Goal: Navigation & Orientation: Find specific page/section

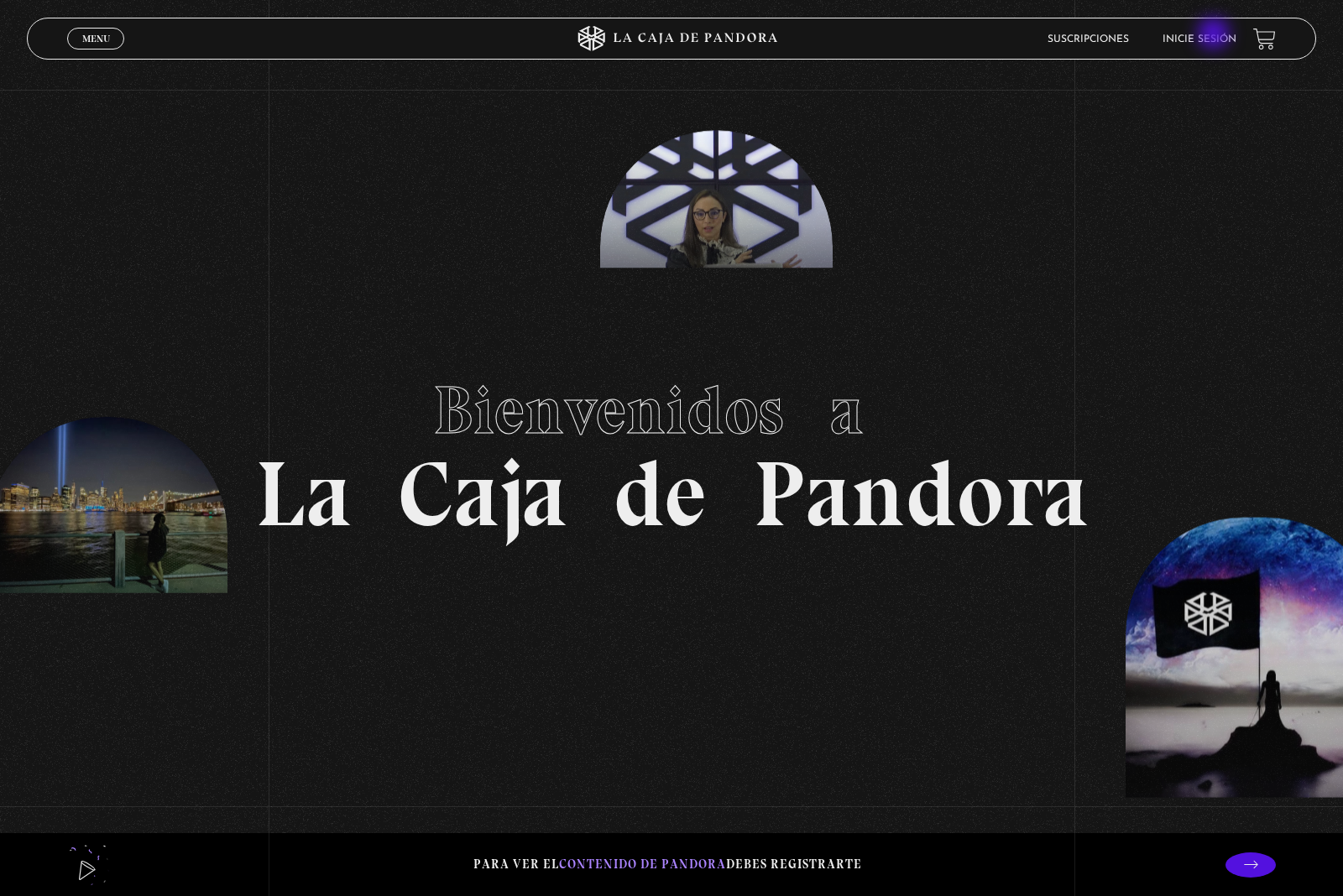
click at [1215, 35] on link "Inicie sesión" at bounding box center [1199, 39] width 74 height 10
click at [1232, 19] on header "Menu Cerrar Suscripciones Inicie sesión" at bounding box center [671, 38] width 1289 height 42
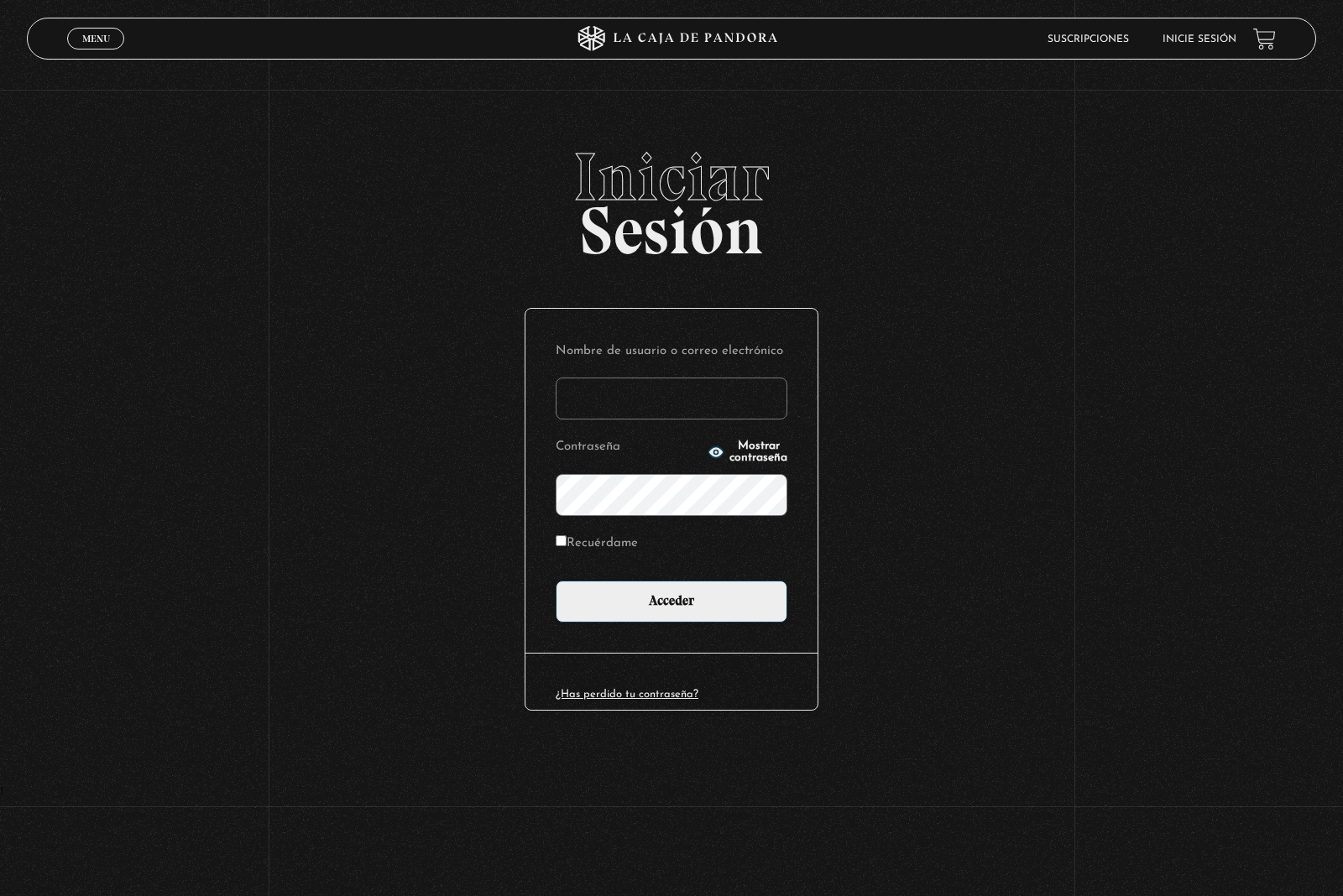
type input "[EMAIL_ADDRESS][DOMAIN_NAME]"
click at [562, 547] on input "Recuérdame" at bounding box center [560, 540] width 11 height 11
checkbox input "true"
click at [718, 623] on input "Acceder" at bounding box center [671, 602] width 232 height 42
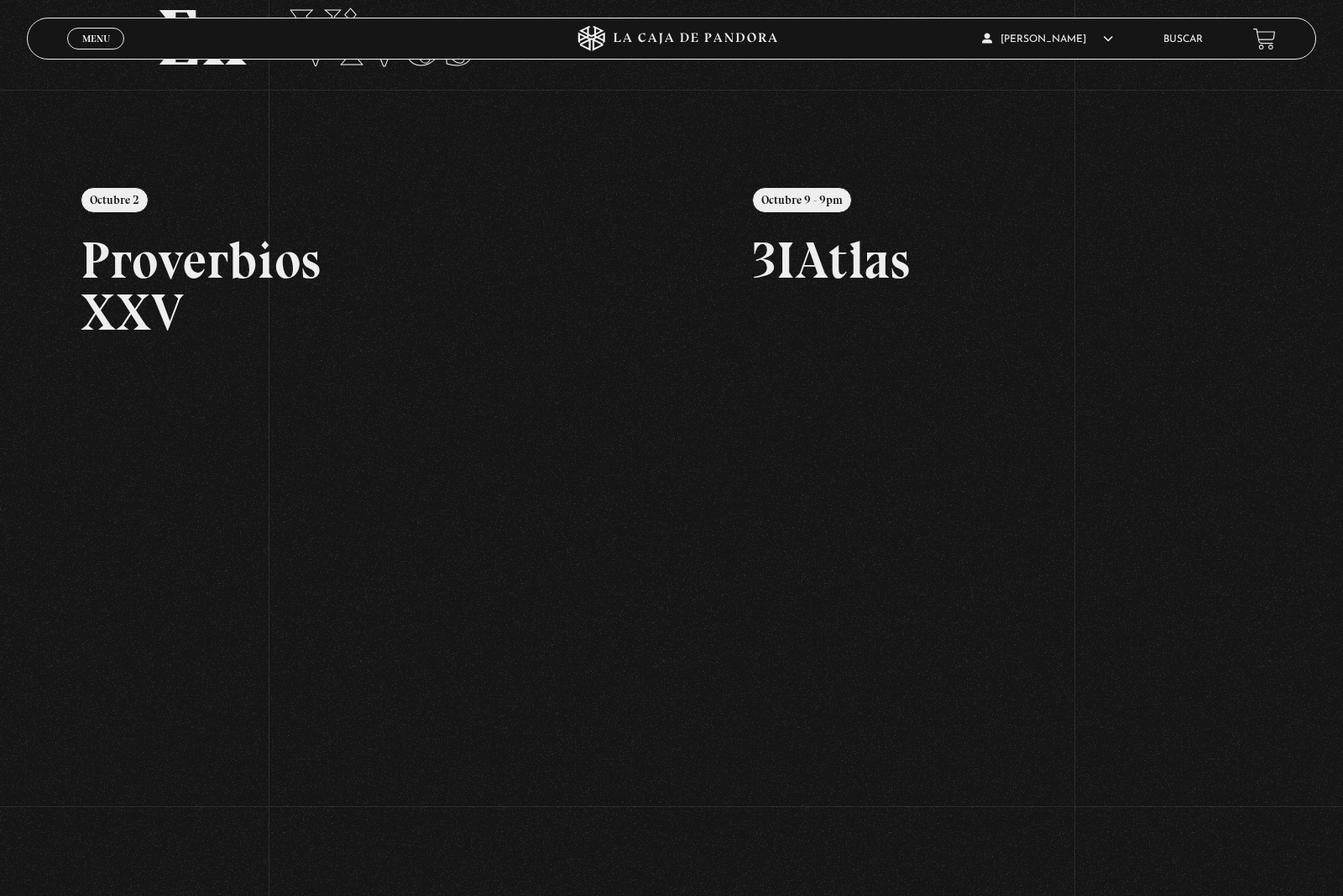
scroll to position [133, 0]
